Goal: Task Accomplishment & Management: Use online tool/utility

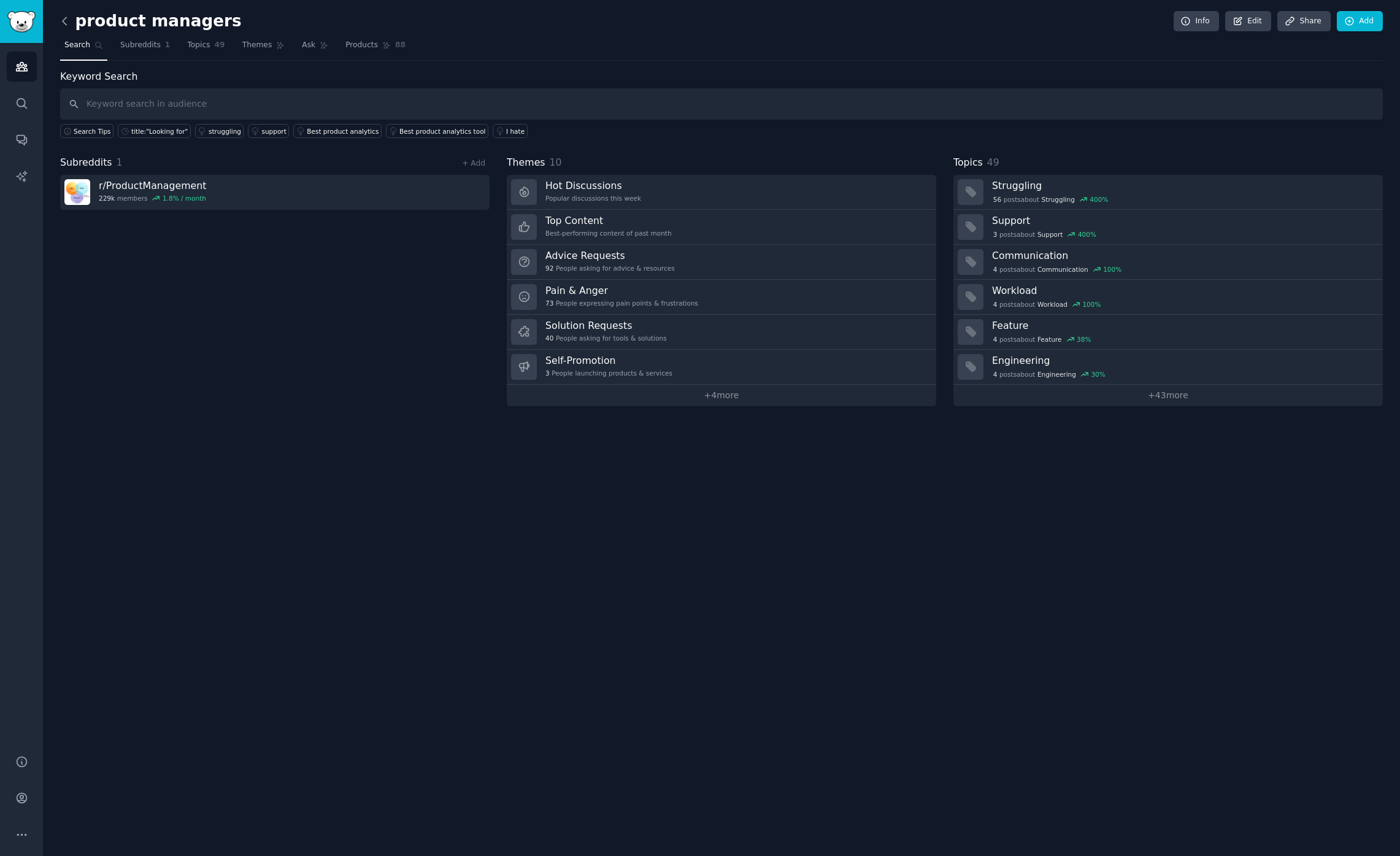
click at [66, 23] on icon at bounding box center [64, 20] width 12 height 12
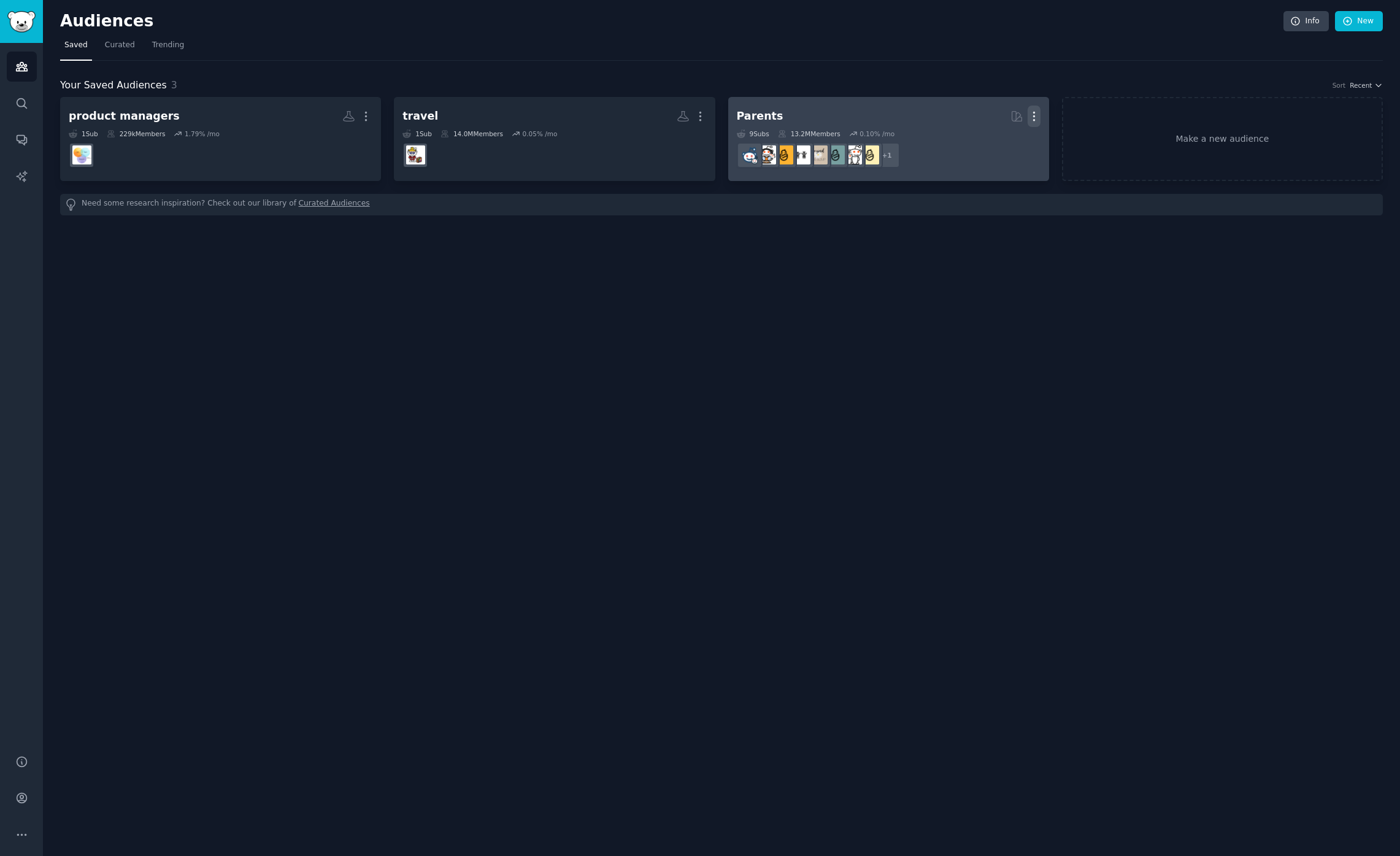
click at [1034, 119] on icon "button" at bounding box center [1033, 116] width 12 height 12
click at [1007, 144] on p "Delete" at bounding box center [1000, 142] width 28 height 12
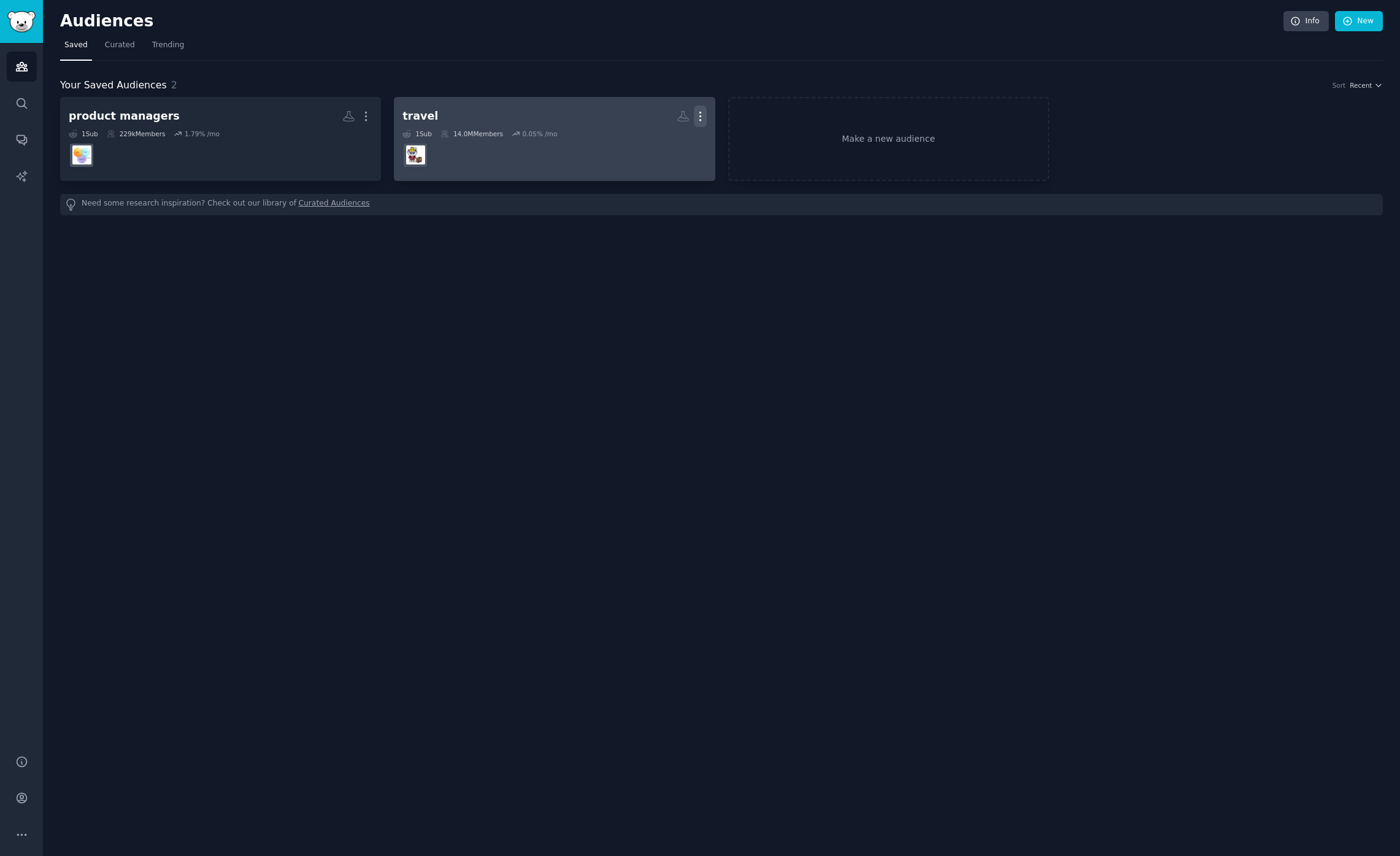
click at [698, 112] on icon "button" at bounding box center [700, 116] width 12 height 12
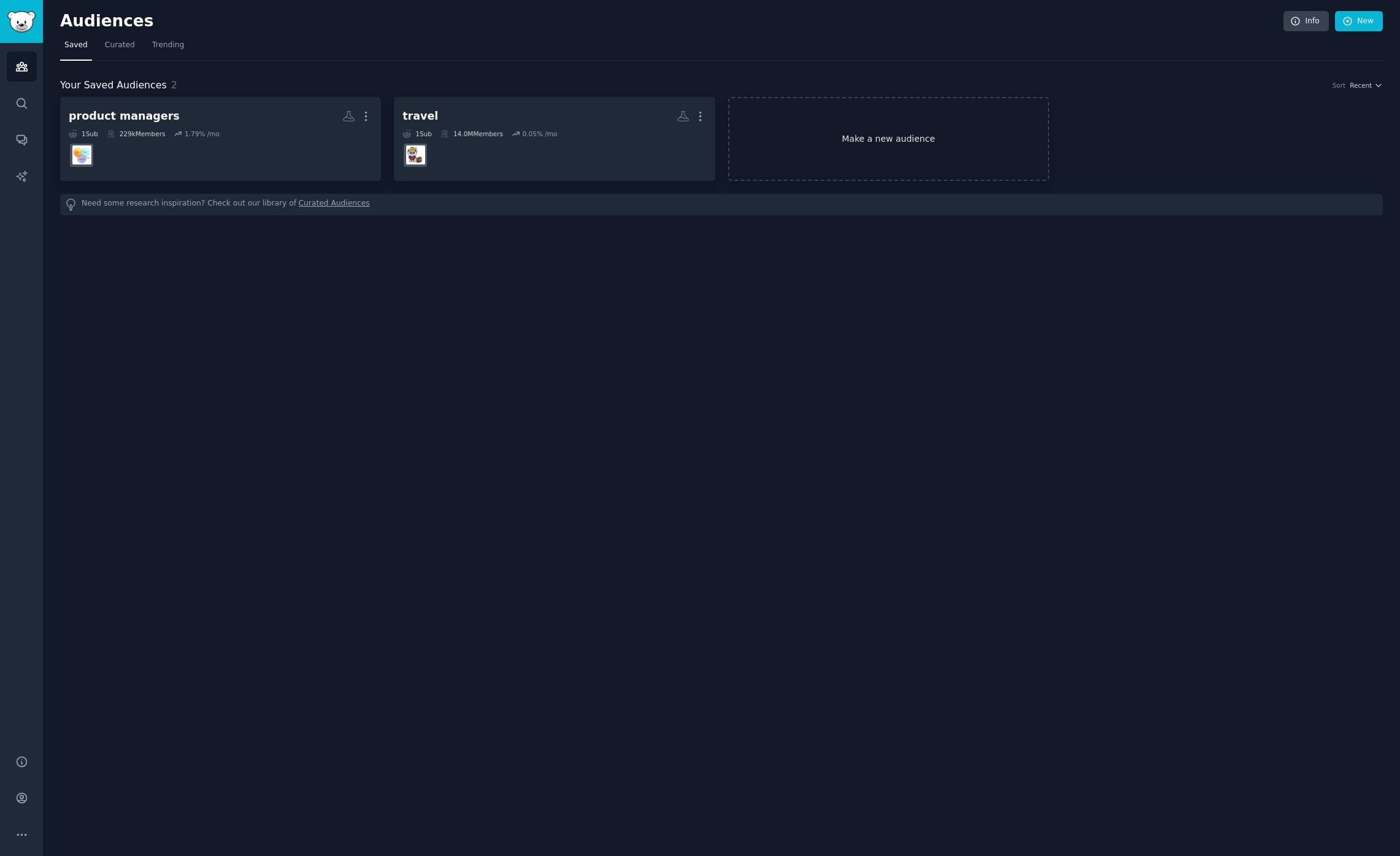
click at [868, 132] on link "Make a new audience" at bounding box center [889, 139] width 321 height 84
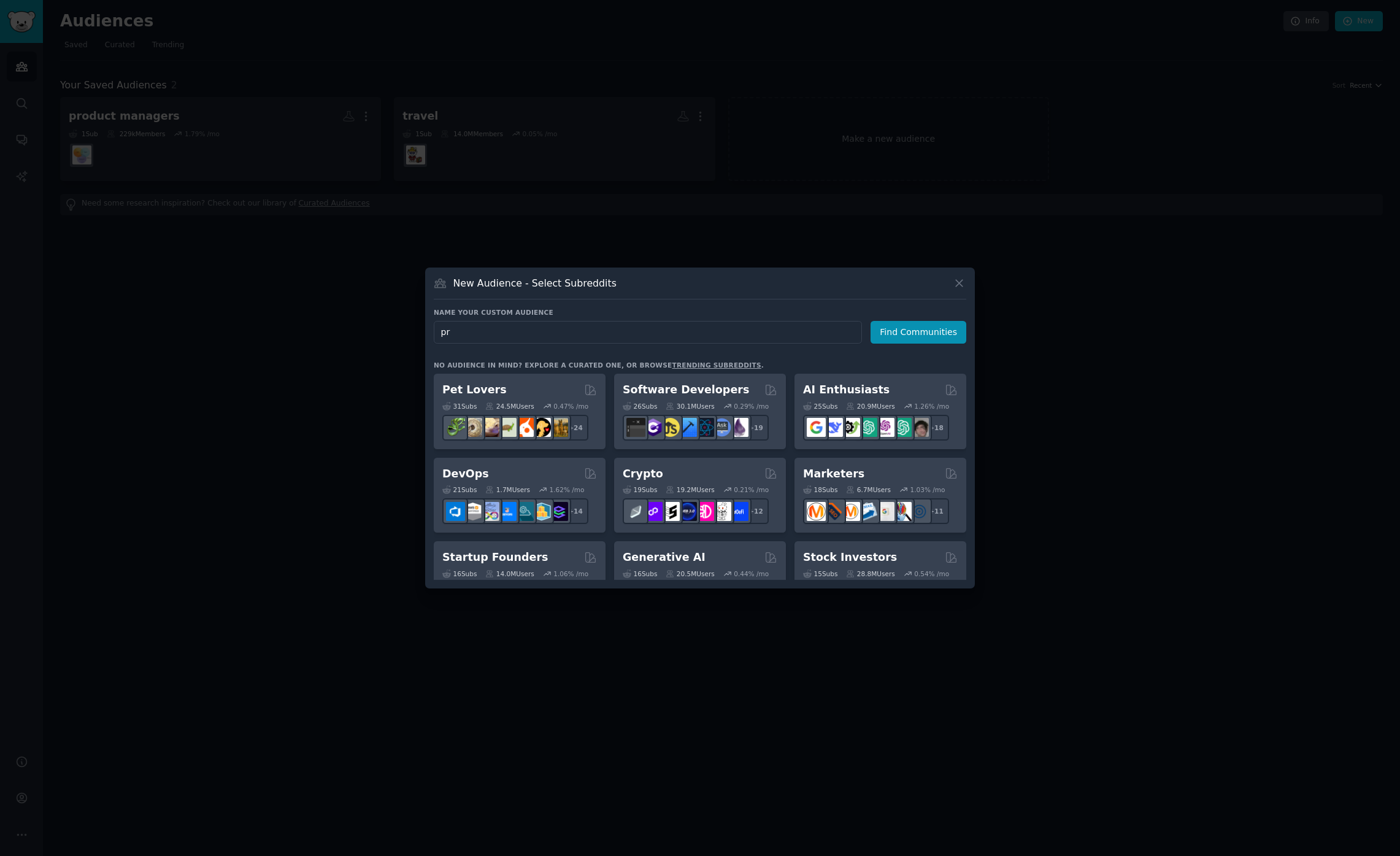
type input "p"
type input "plasma donation"
click at [917, 332] on button "Find Communities" at bounding box center [918, 332] width 96 height 23
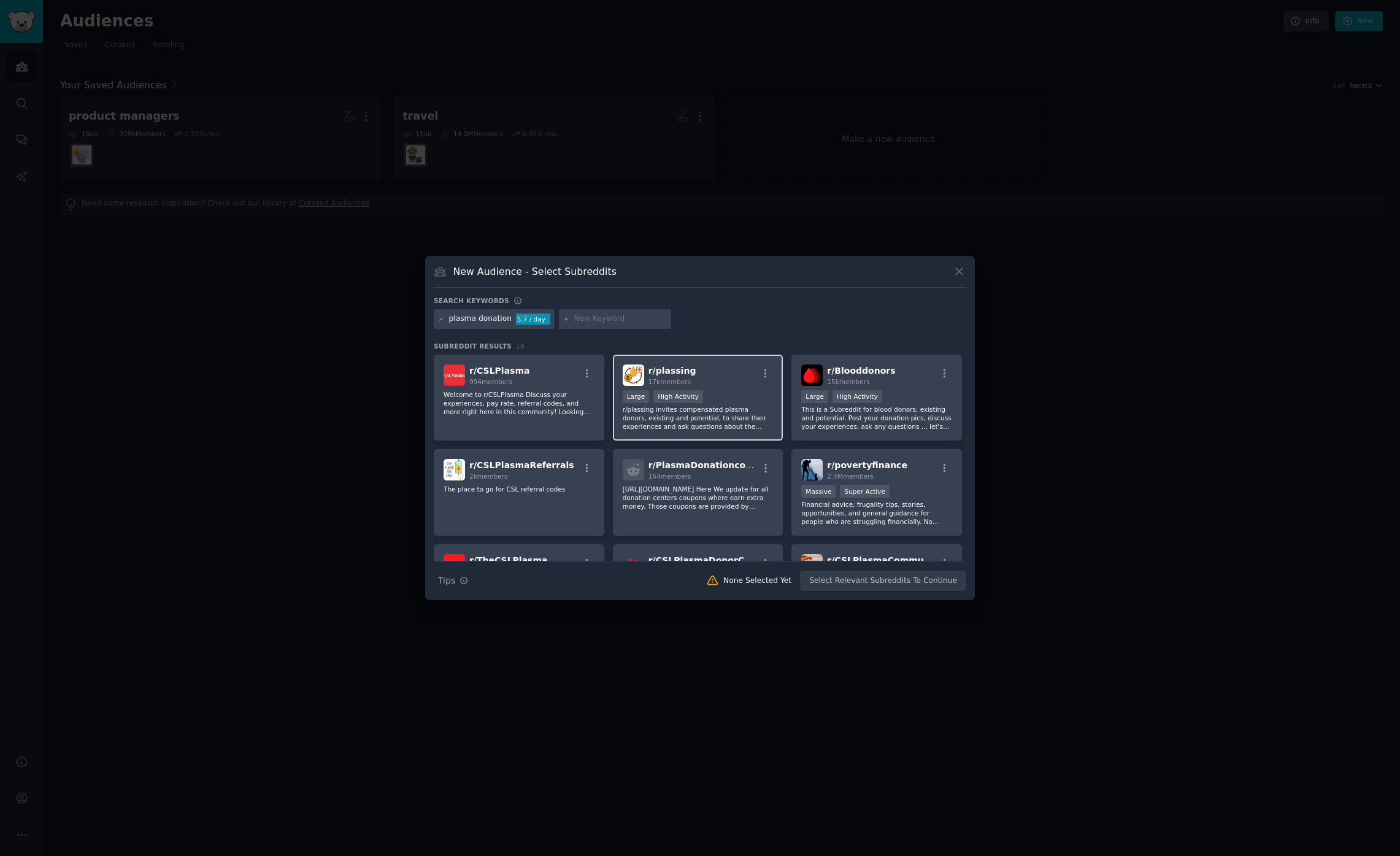
click at [725, 375] on div "r/ plassing 17k members" at bounding box center [698, 375] width 151 height 21
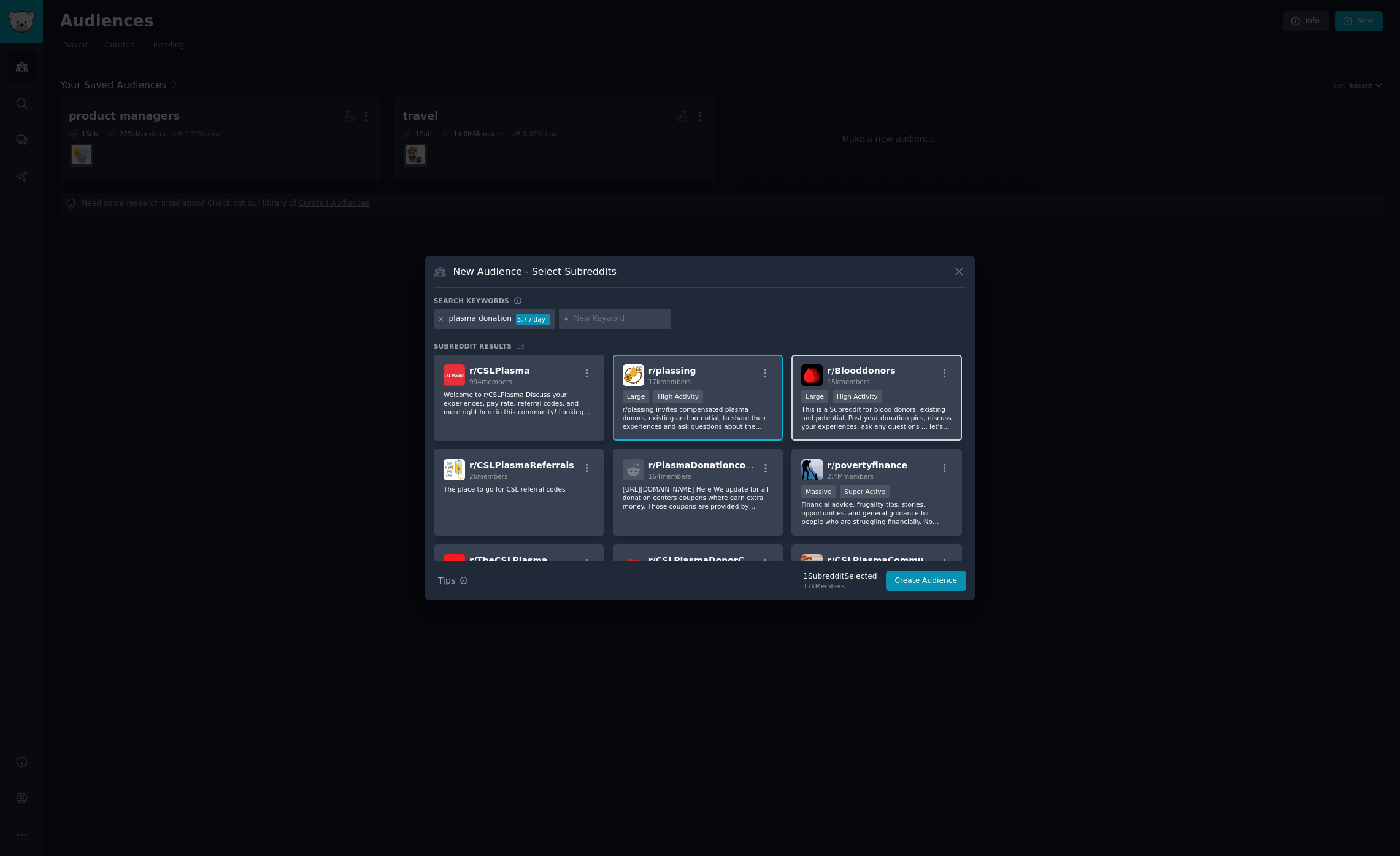
click at [881, 383] on div "15k members" at bounding box center [861, 381] width 68 height 9
click at [934, 583] on button "Create Audience" at bounding box center [926, 581] width 81 height 21
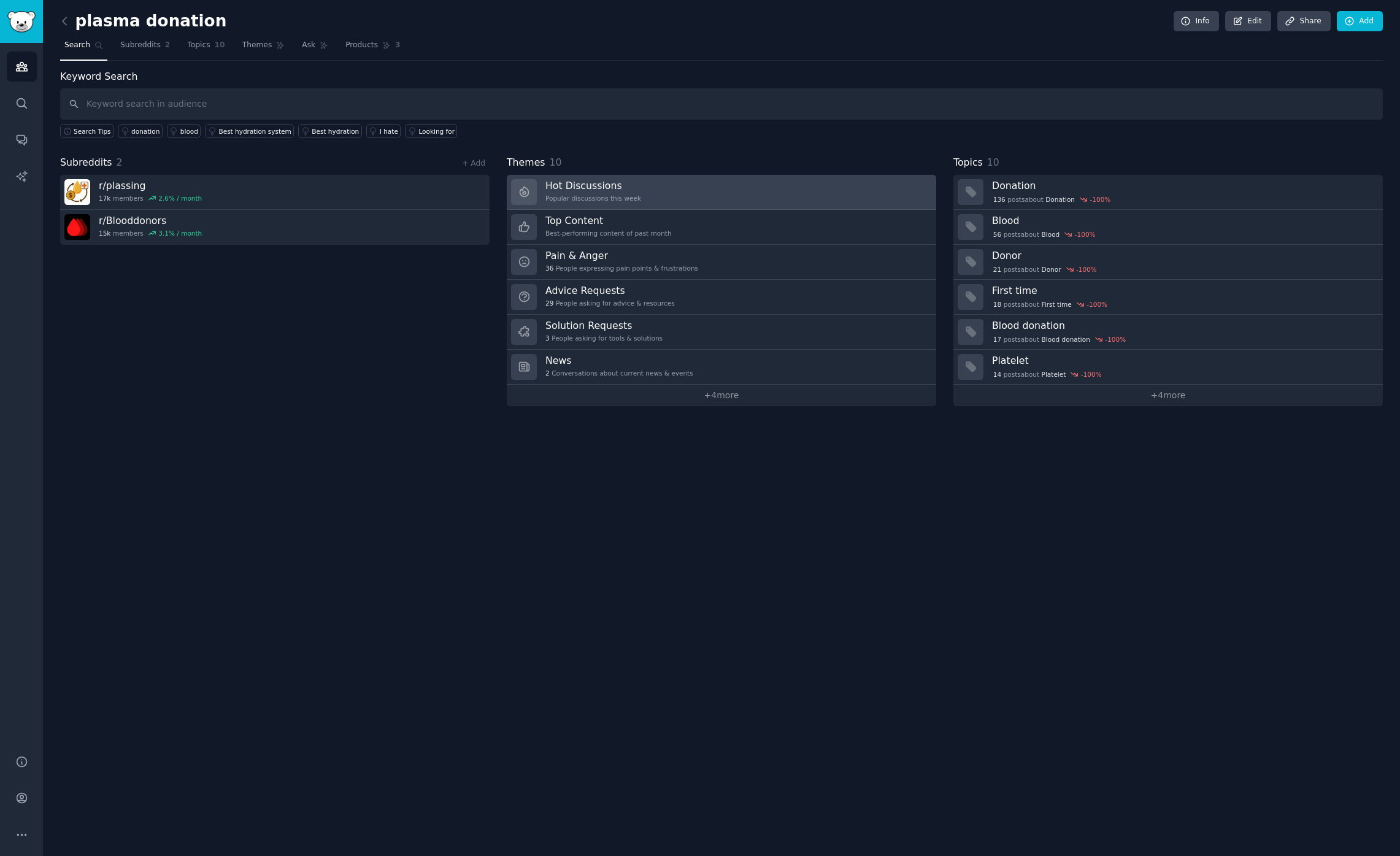
click at [644, 193] on link "Hot Discussions Popular discussions this week" at bounding box center [721, 192] width 429 height 35
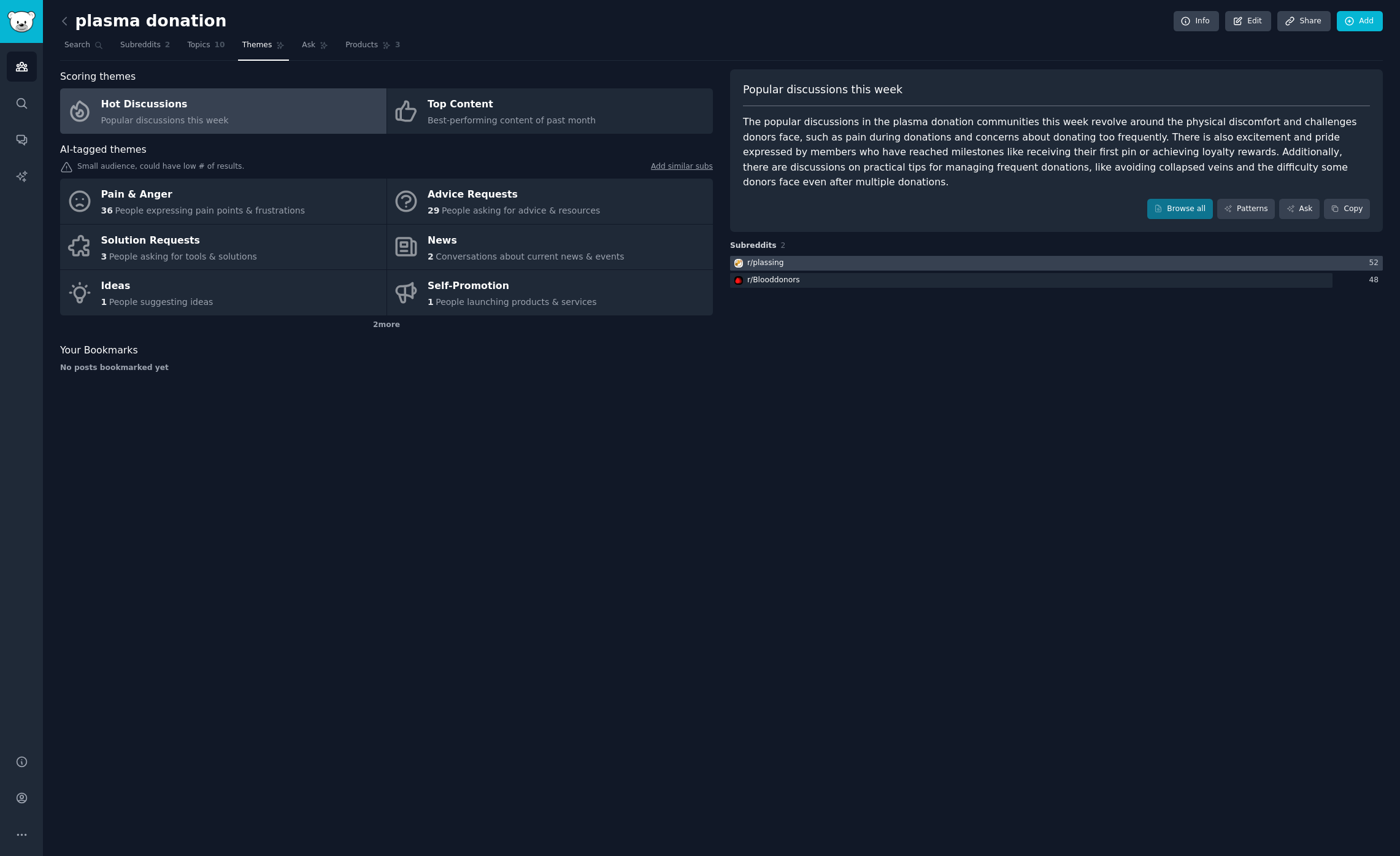
click at [1028, 256] on div at bounding box center [1056, 263] width 653 height 15
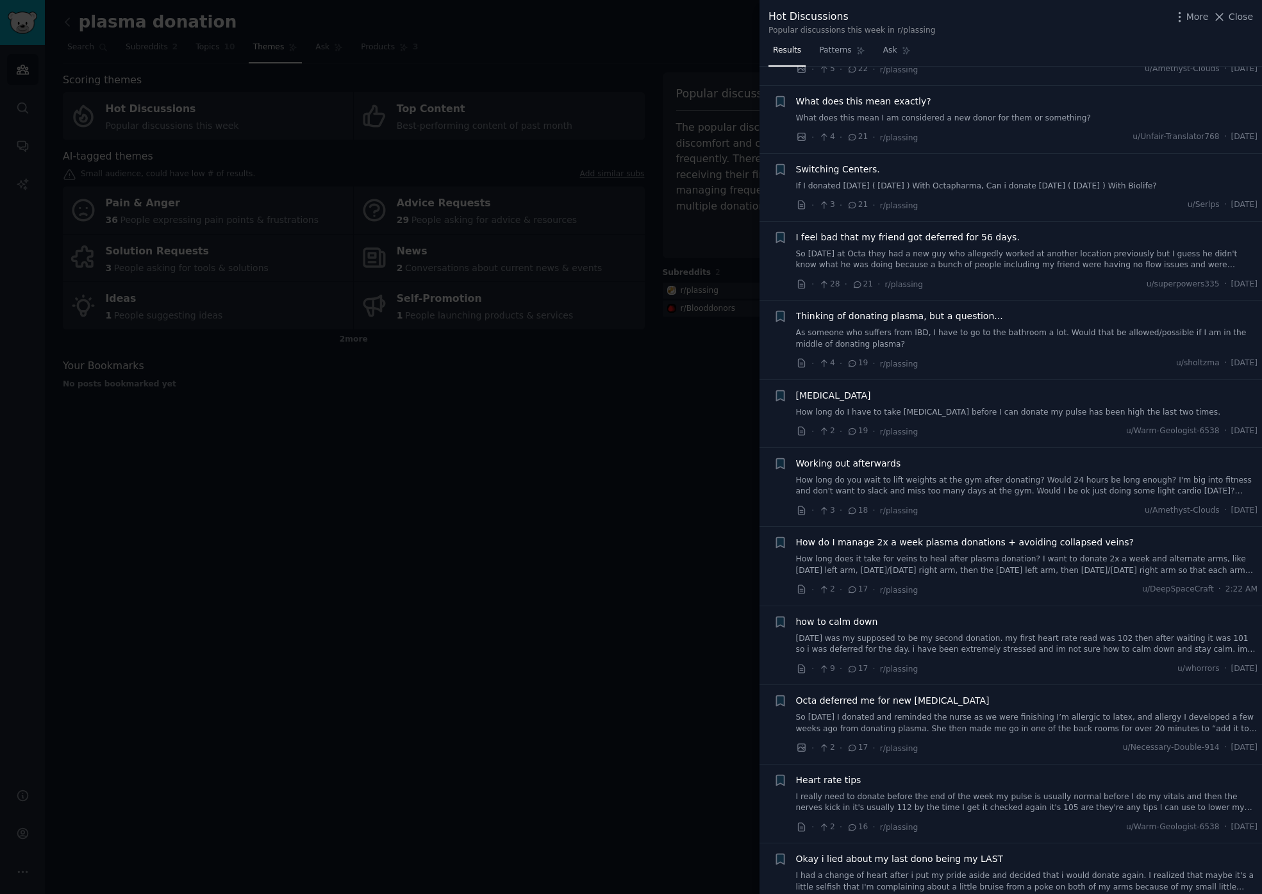
scroll to position [1019, 0]
